Goal: Check status: Check status

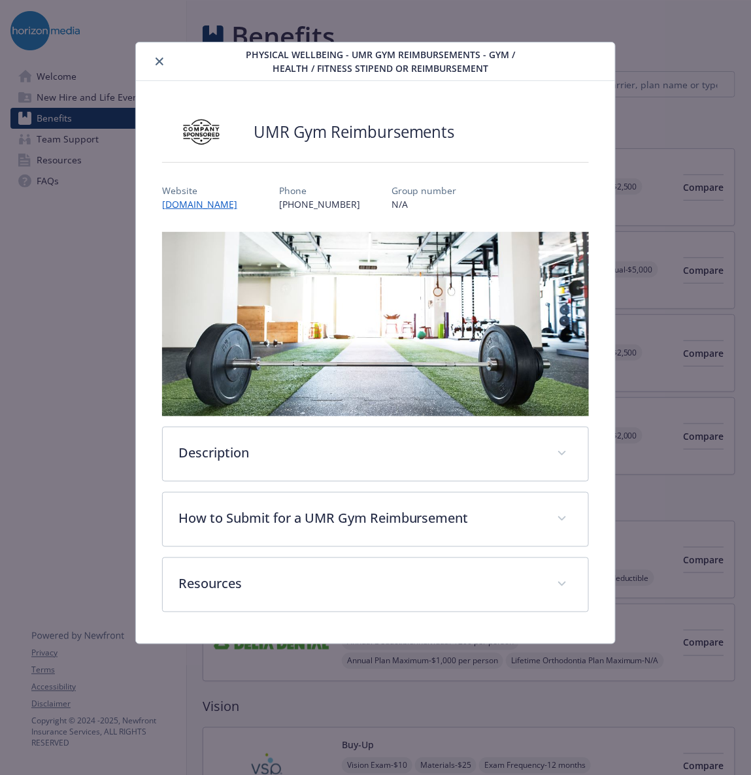
scroll to position [2704, 0]
